Goal: Find specific page/section: Find specific page/section

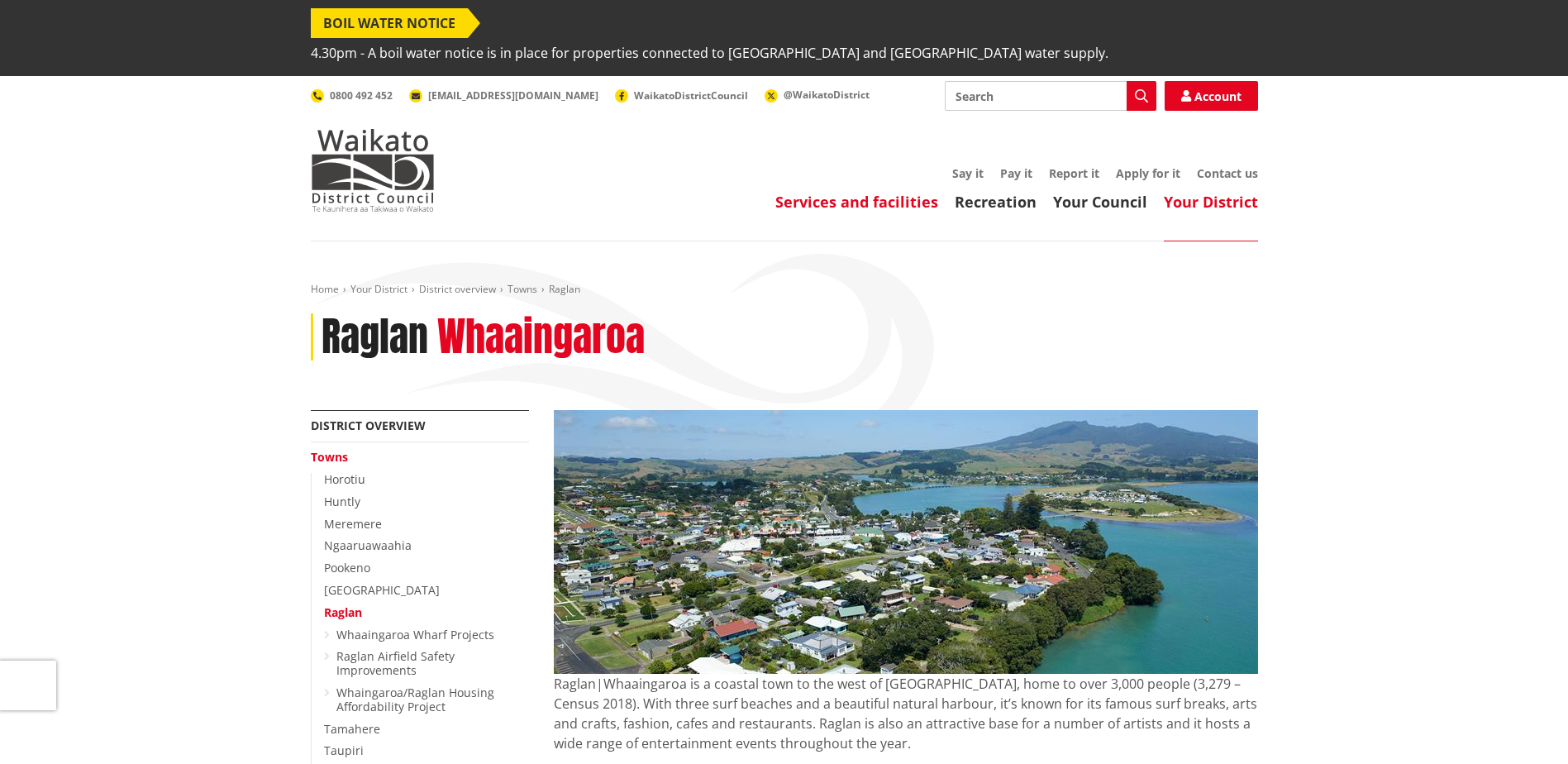
click at [857, 192] on link "Services and facilities" at bounding box center [857, 202] width 163 height 20
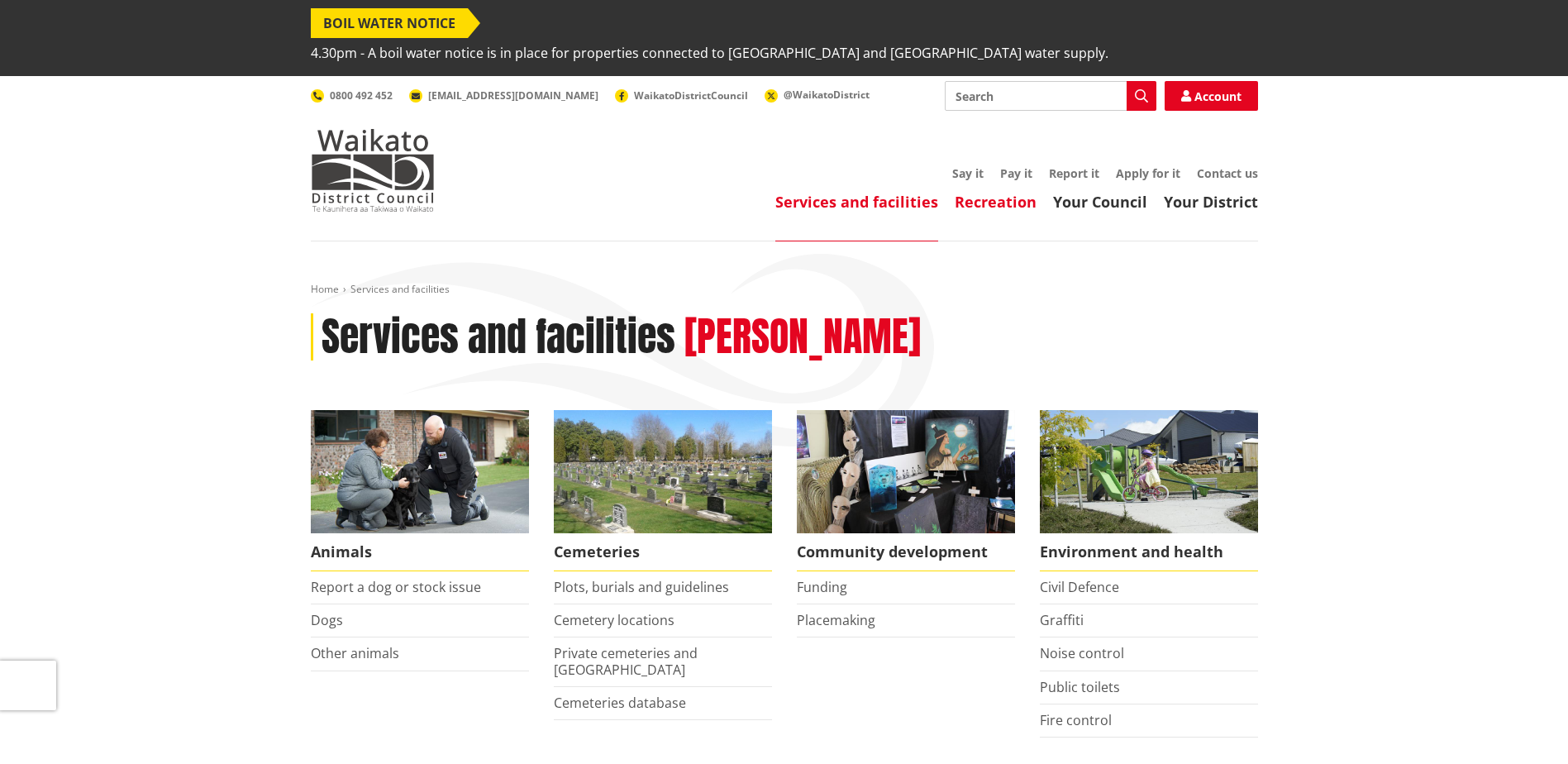
click at [994, 192] on link "Recreation" at bounding box center [995, 202] width 82 height 20
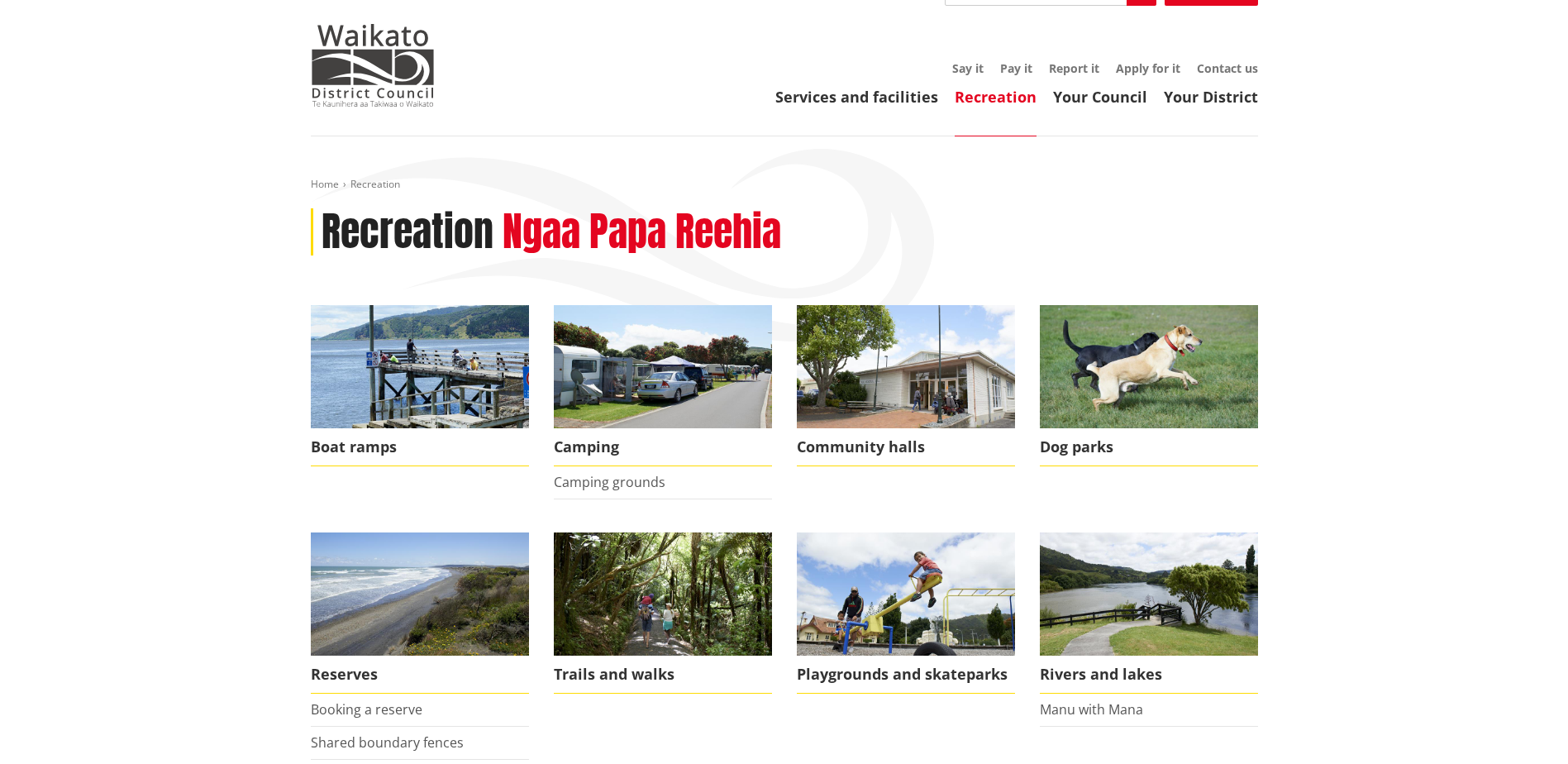
scroll to position [83, 0]
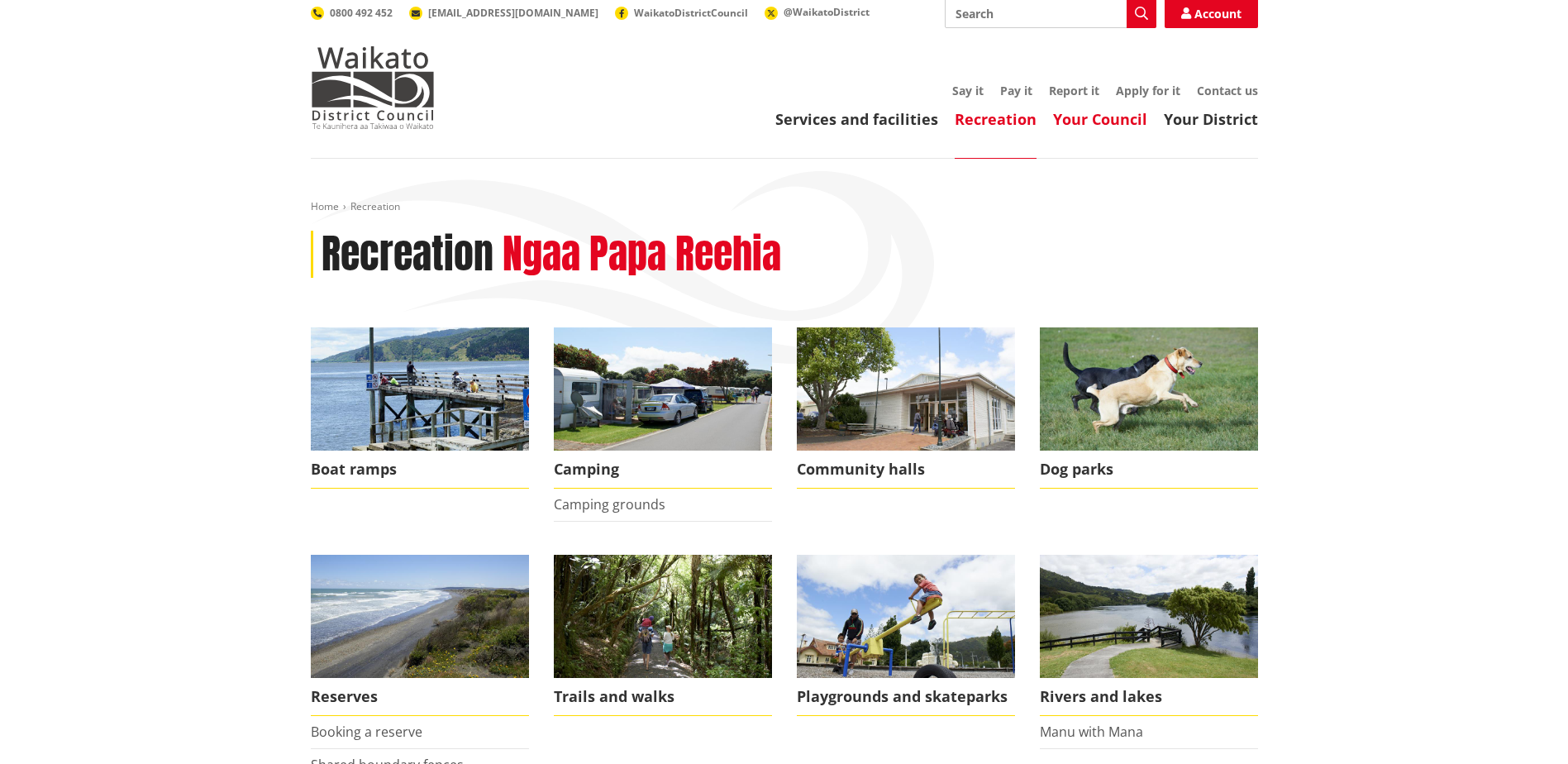
click at [1100, 109] on link "Your Council" at bounding box center [1100, 119] width 95 height 20
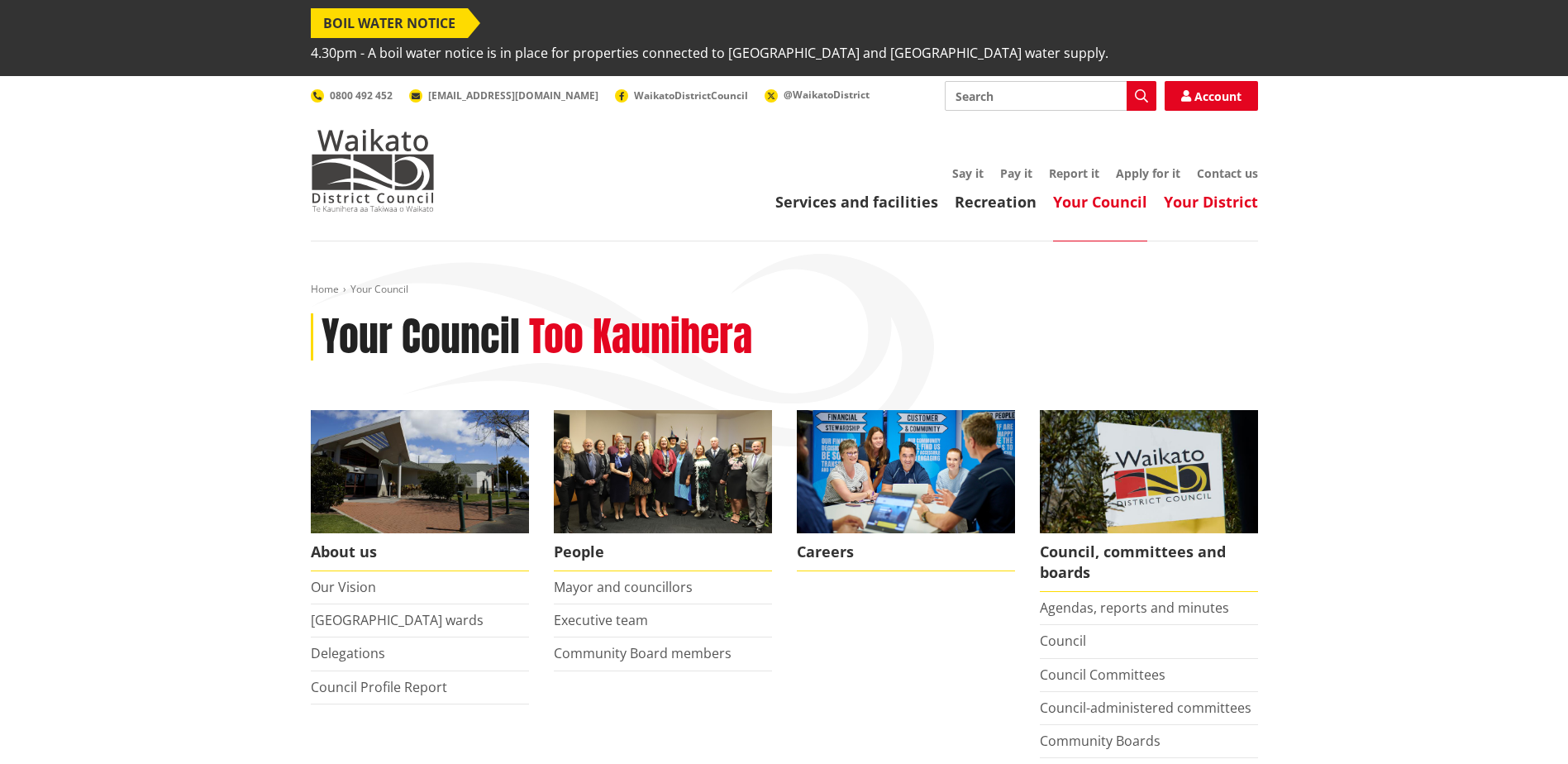
click at [1203, 192] on link "Your District" at bounding box center [1211, 202] width 95 height 20
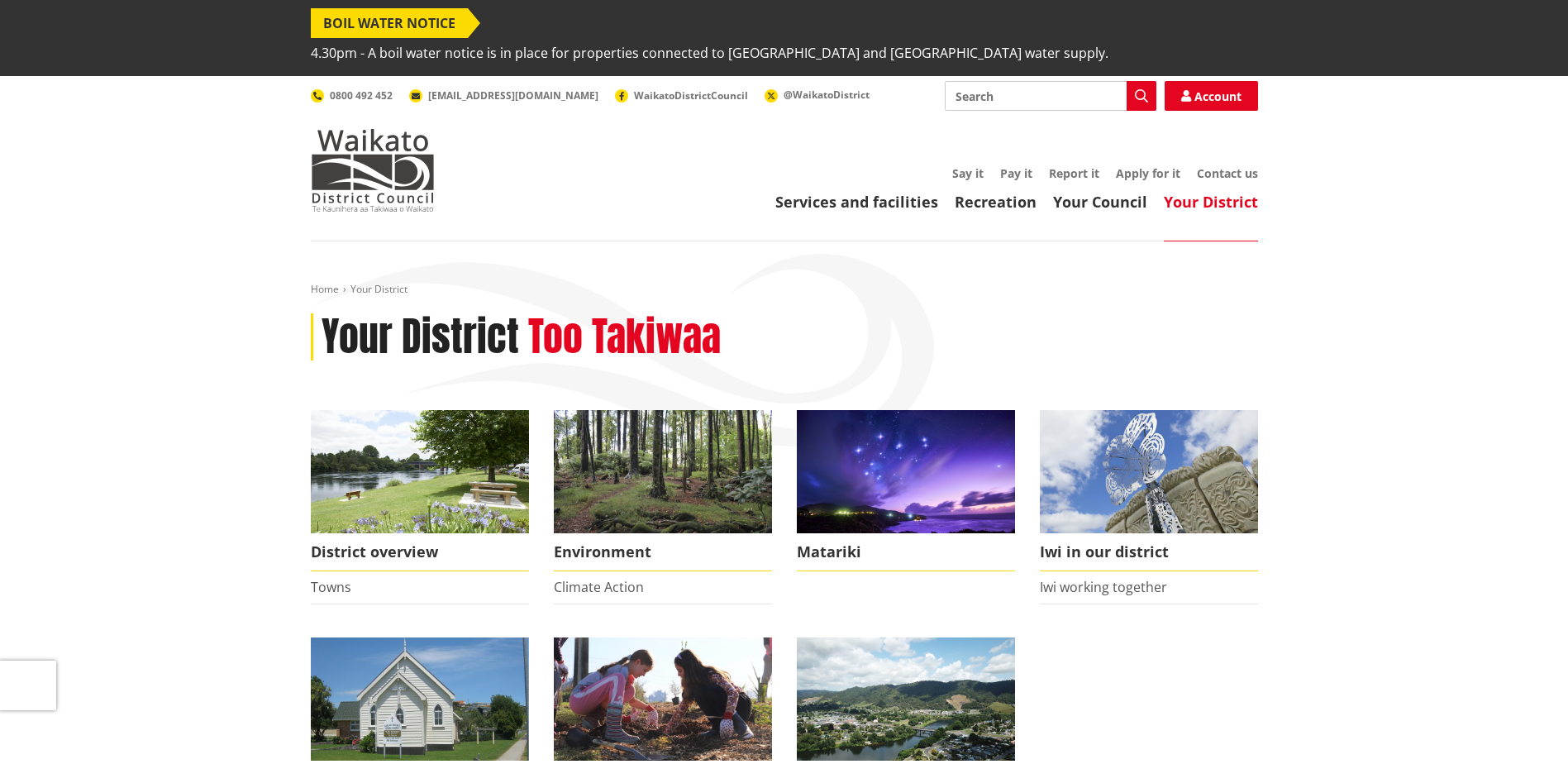
click at [990, 81] on input "Search" at bounding box center [1050, 95] width 212 height 30
type input "upper wainui road"
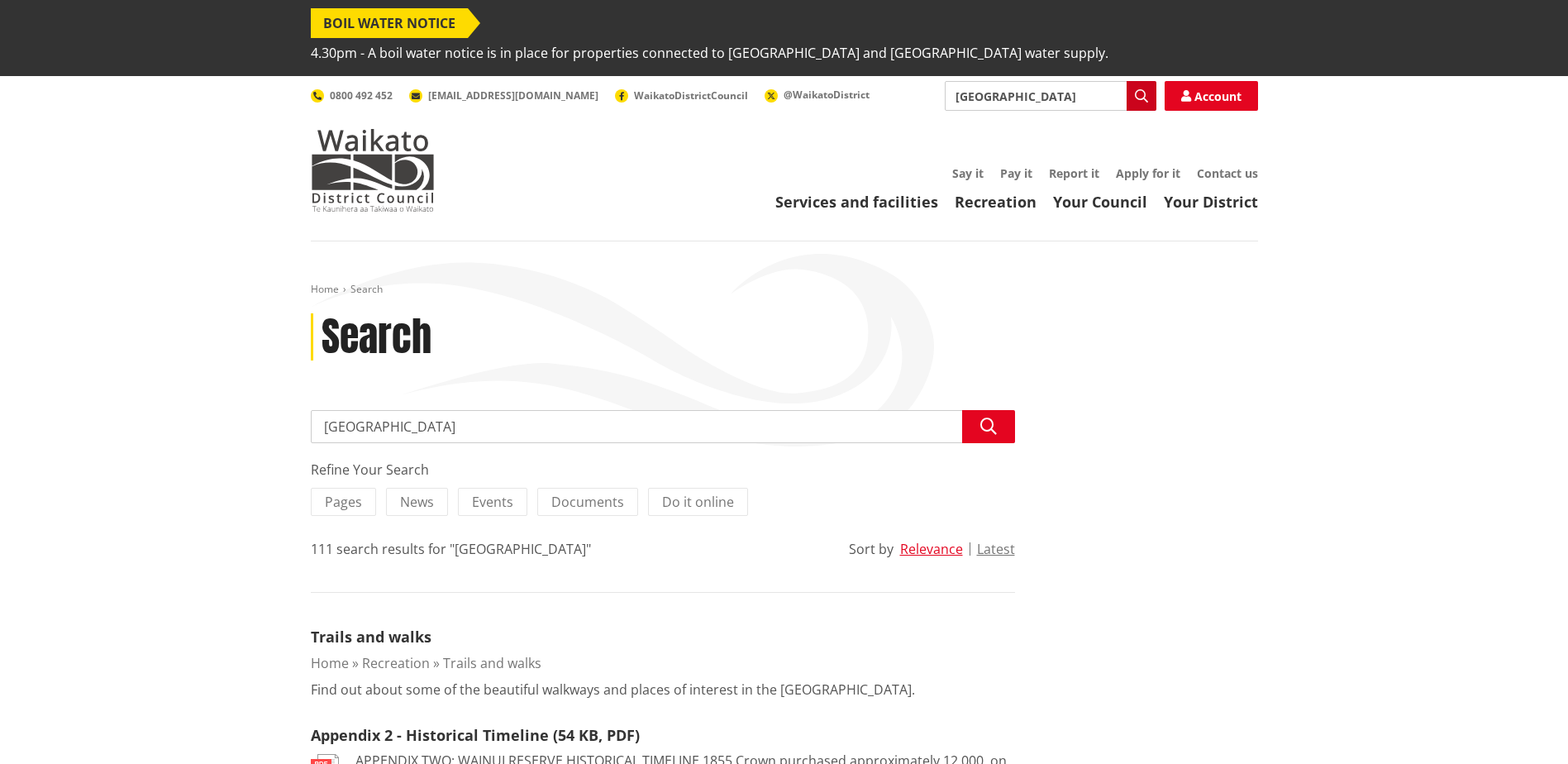
click at [1144, 89] on icon "button" at bounding box center [1142, 96] width 14 height 14
click at [1111, 81] on input "upper wainui road" at bounding box center [1050, 95] width 212 height 30
type input "maps"
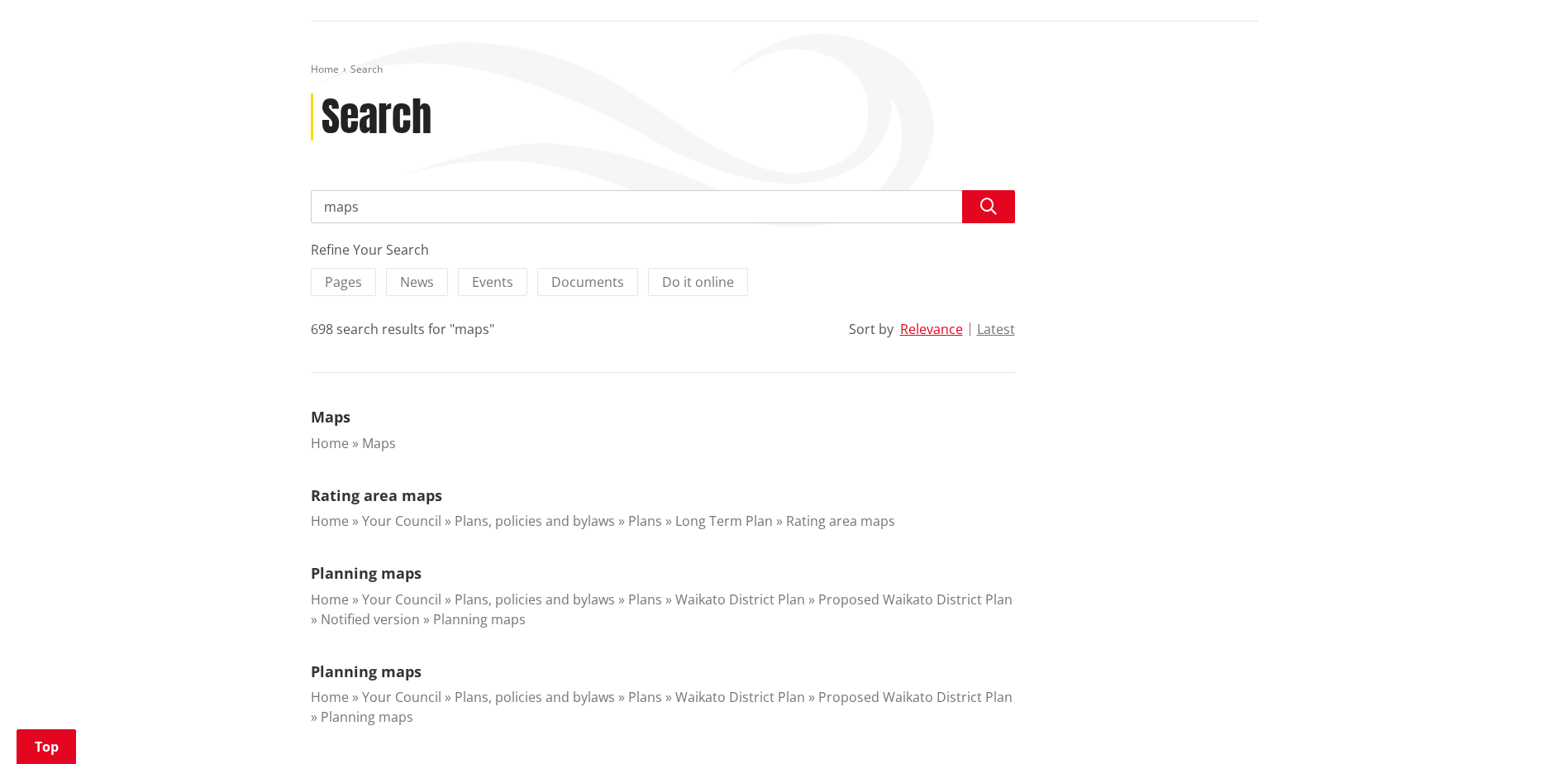
scroll to position [248, 0]
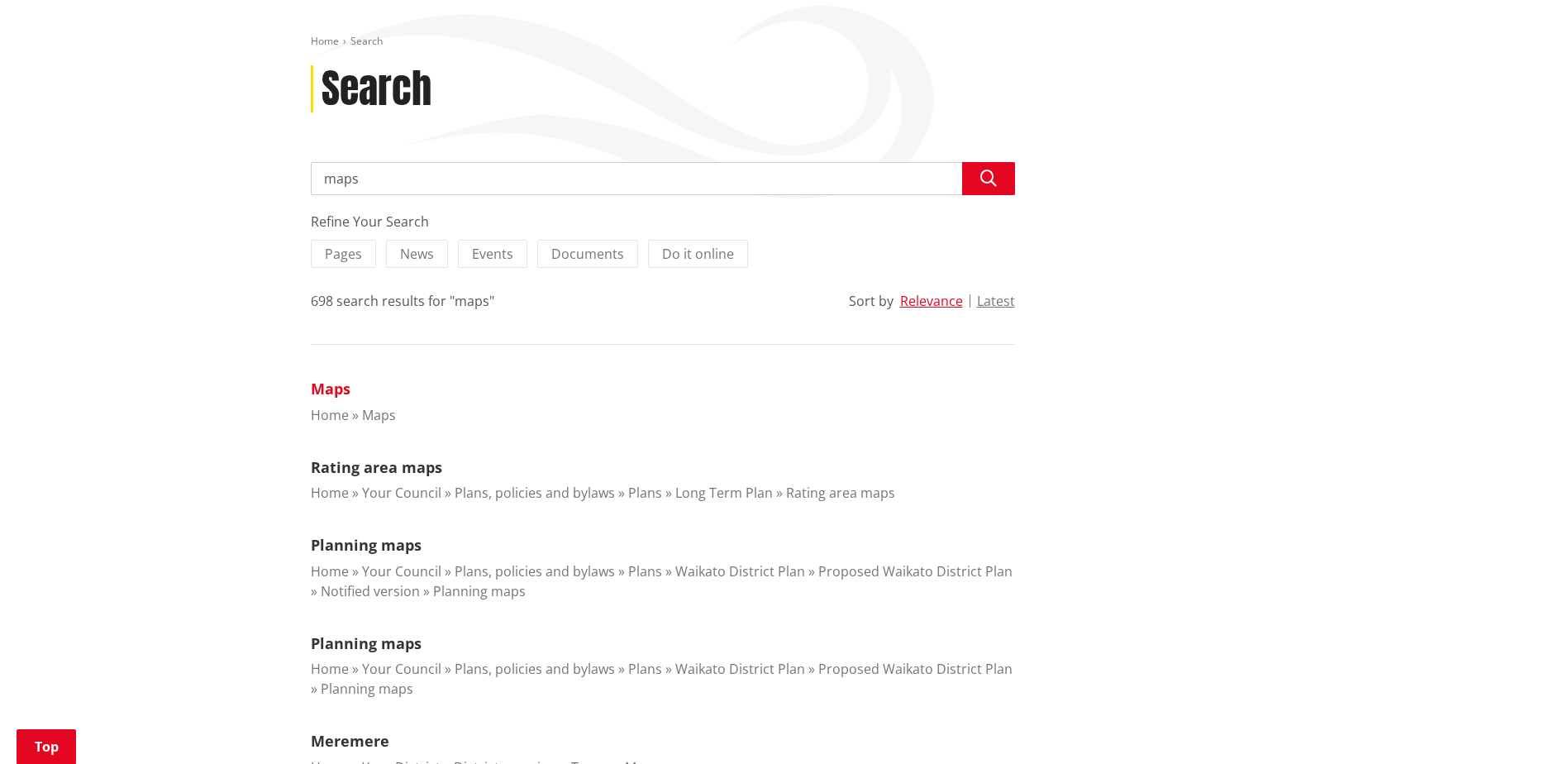
click at [332, 379] on link "Maps" at bounding box center [330, 389] width 40 height 20
